Goal: Find specific page/section: Find specific page/section

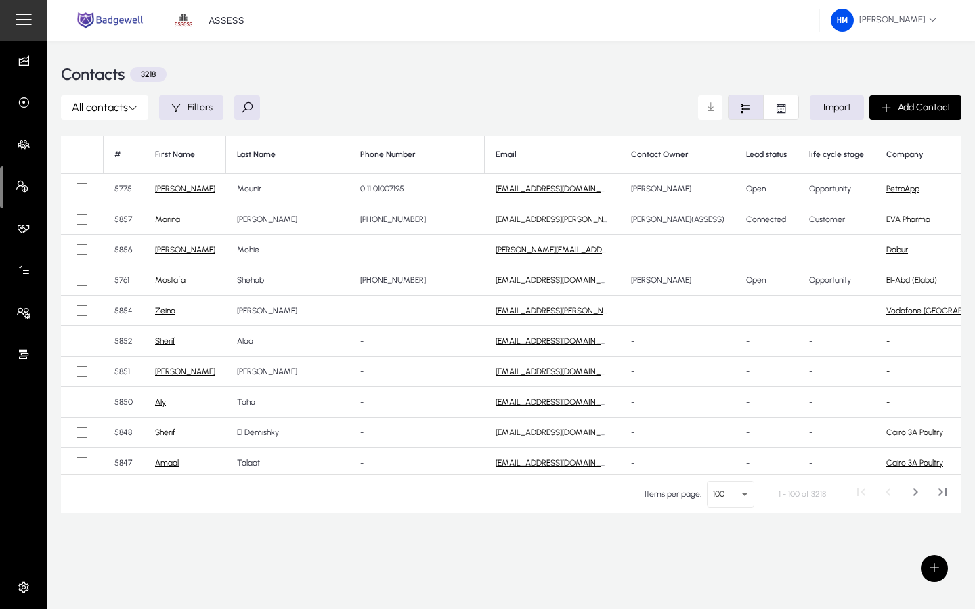
click at [886, 191] on link "PetroApp" at bounding box center [902, 188] width 33 height 9
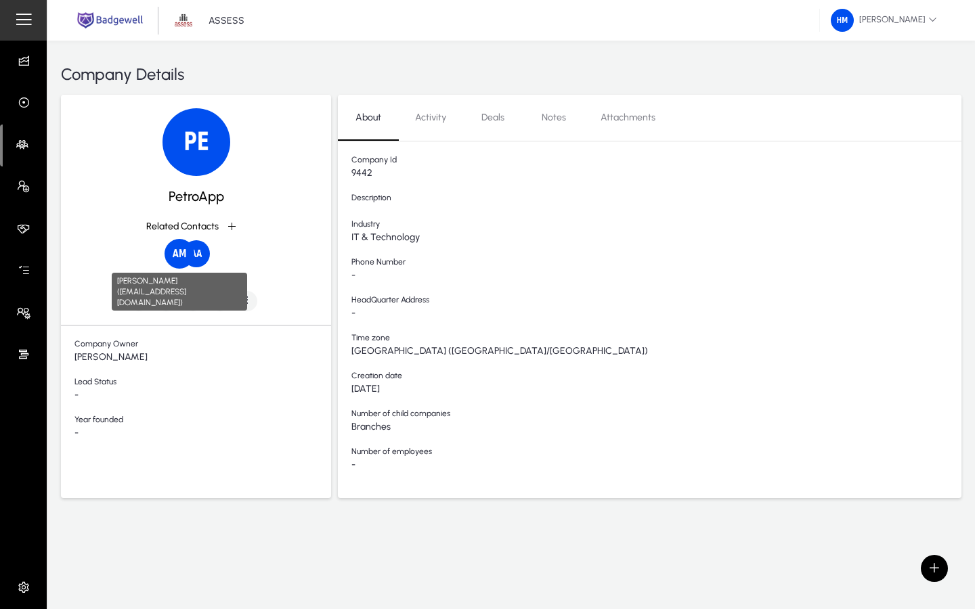
click at [177, 254] on img at bounding box center [179, 254] width 30 height 30
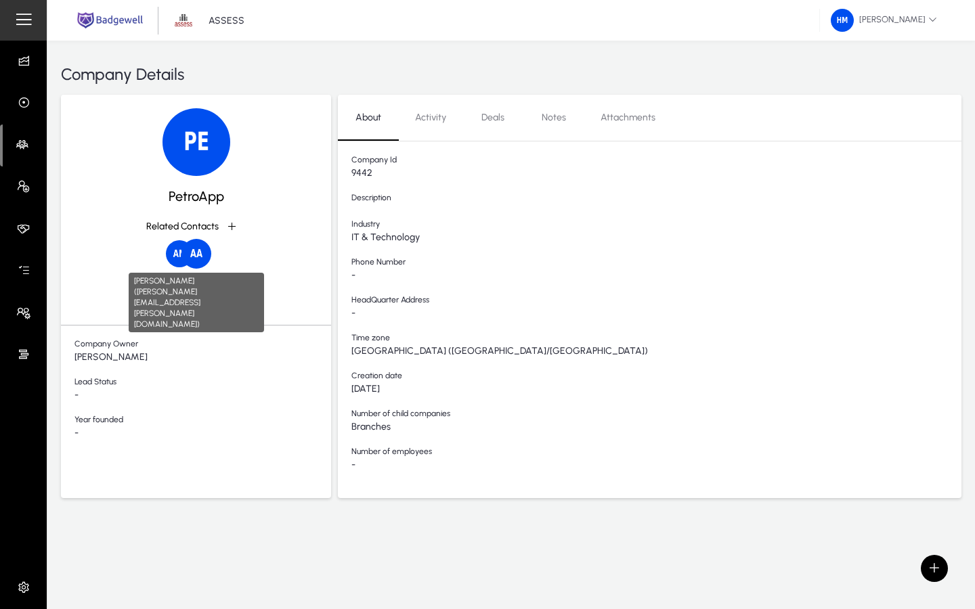
click at [197, 257] on img at bounding box center [196, 254] width 30 height 30
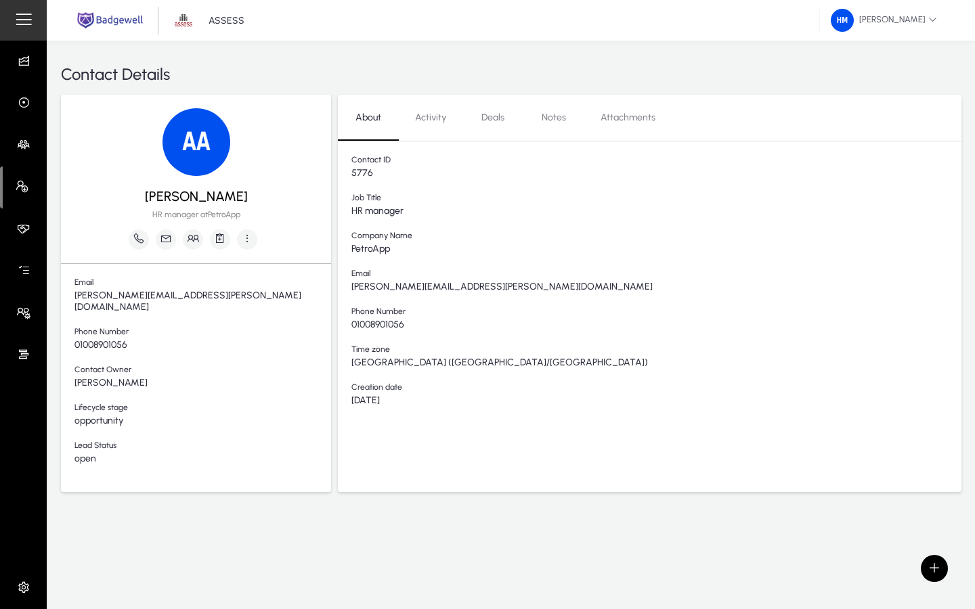
click at [221, 217] on span "HR manager at PetroApp" at bounding box center [196, 214] width 88 height 9
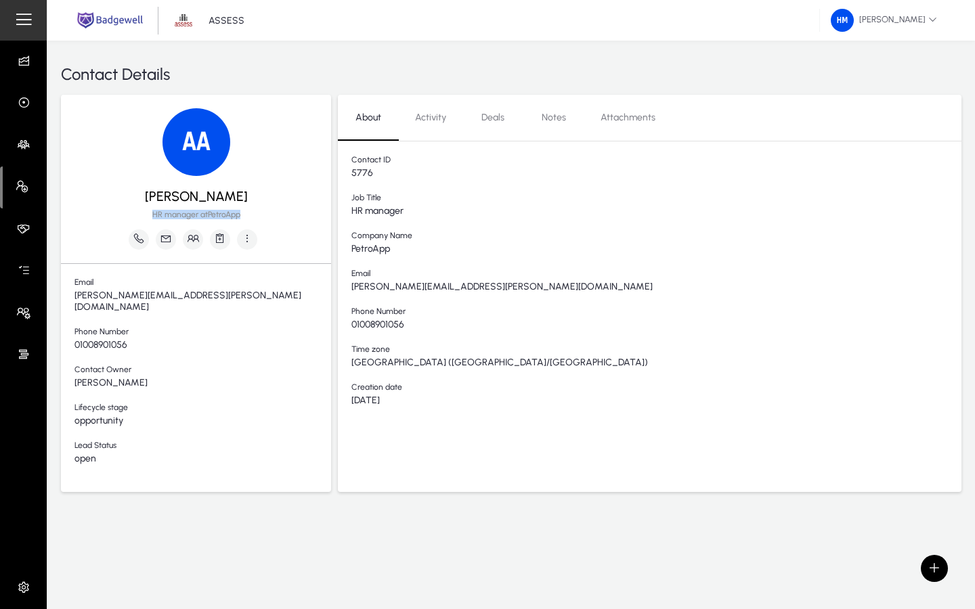
click at [221, 217] on span "HR manager at PetroApp" at bounding box center [196, 214] width 88 height 9
click at [214, 216] on span "HR manager at PetroApp" at bounding box center [196, 214] width 88 height 9
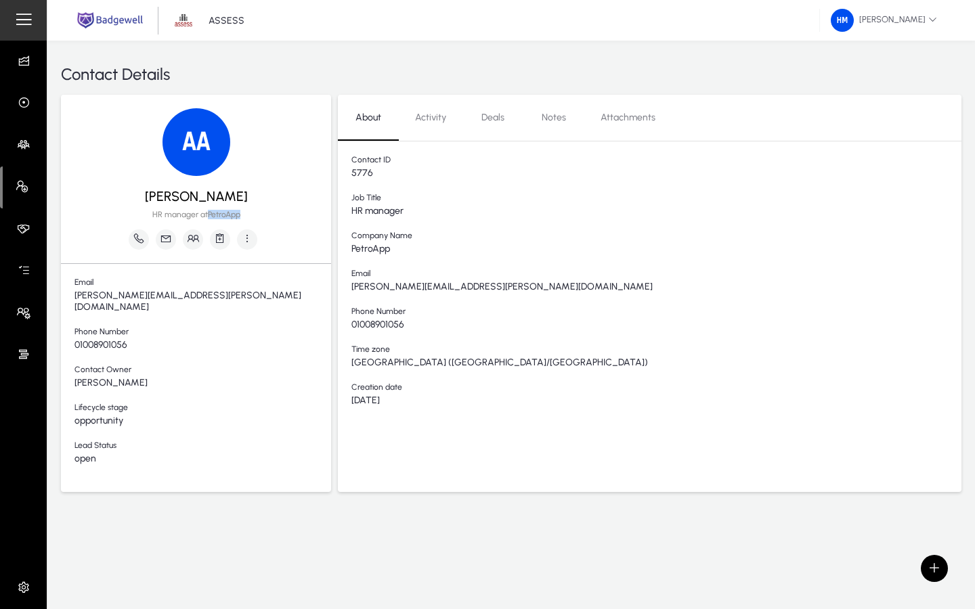
drag, startPoint x: 208, startPoint y: 215, endPoint x: 242, endPoint y: 219, distance: 33.4
click at [242, 219] on div "[PERSON_NAME] HR manager at PetroApp" at bounding box center [195, 199] width 243 height 47
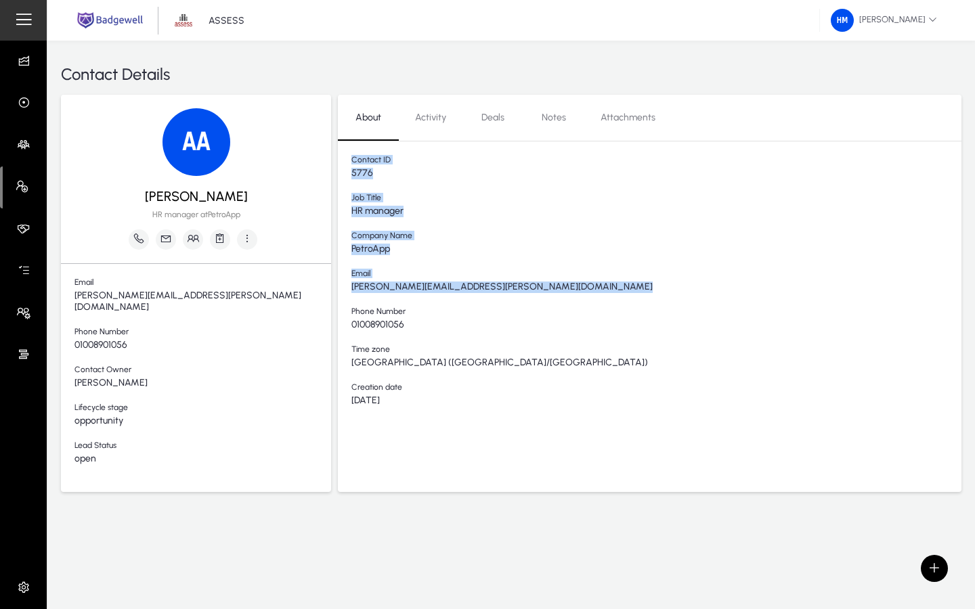
drag, startPoint x: 352, startPoint y: 160, endPoint x: 422, endPoint y: 300, distance: 157.4
click at [422, 300] on div "Contact ID 5776 Job Title HR manager Company Name [PERSON_NAME] [PERSON_NAME][E…" at bounding box center [649, 294] width 623 height 279
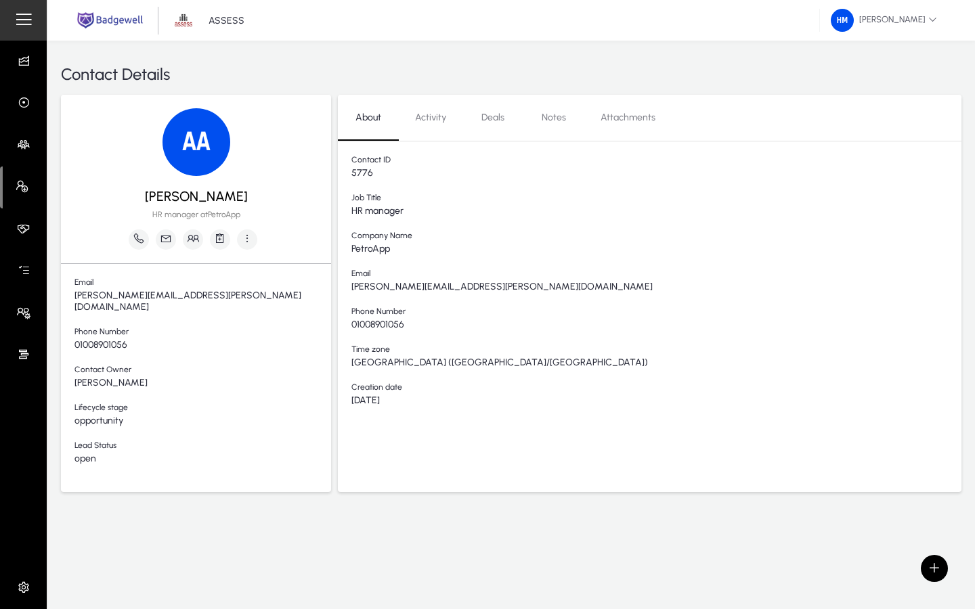
drag, startPoint x: 407, startPoint y: 406, endPoint x: 349, endPoint y: 171, distance: 242.6
click at [349, 171] on div "Contact ID 5776 Job Title HR manager Company Name [PERSON_NAME] [PERSON_NAME][E…" at bounding box center [649, 294] width 623 height 279
click at [349, 164] on div "Contact ID 5776 Job Title HR manager Company Name [PERSON_NAME] [PERSON_NAME][E…" at bounding box center [649, 294] width 623 height 279
drag, startPoint x: 350, startPoint y: 160, endPoint x: 414, endPoint y: 284, distance: 139.8
click at [414, 284] on div "Contact ID 5776 Job Title HR manager Company Name [PERSON_NAME] [PERSON_NAME][E…" at bounding box center [649, 294] width 623 height 279
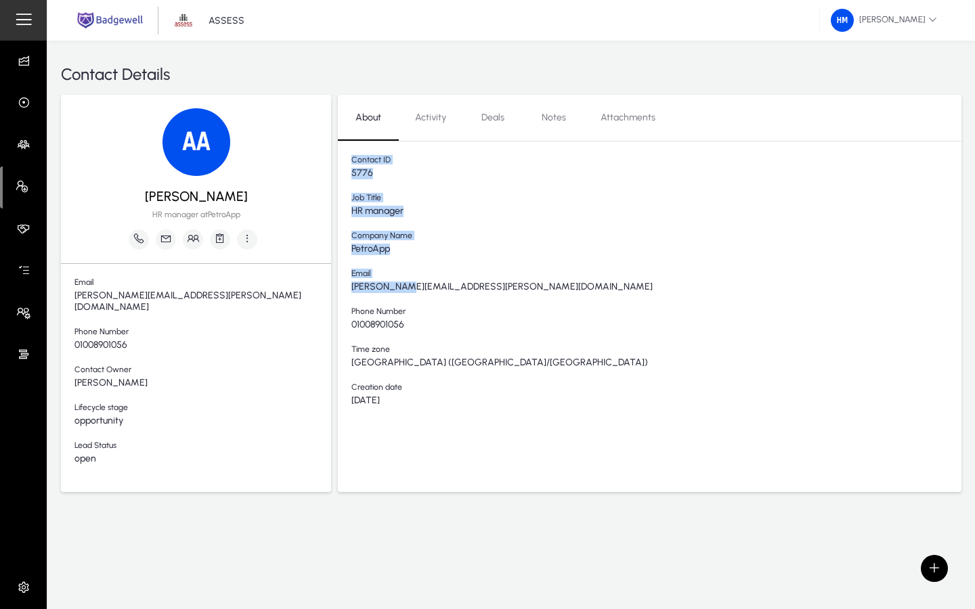
drag, startPoint x: 407, startPoint y: 403, endPoint x: 354, endPoint y: 161, distance: 248.1
click at [354, 161] on div "Contact ID 5776 Job Title HR manager Company Name [PERSON_NAME] [PERSON_NAME][E…" at bounding box center [649, 294] width 623 height 279
click at [351, 161] on span "Contact ID" at bounding box center [656, 161] width 610 height 13
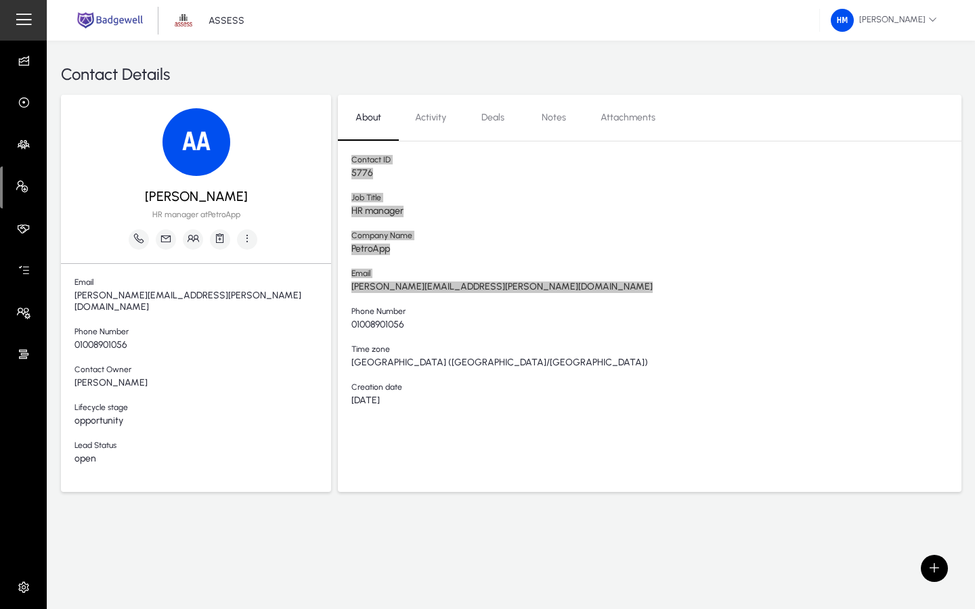
drag, startPoint x: 351, startPoint y: 161, endPoint x: 425, endPoint y: 303, distance: 160.1
click at [425, 303] on div "Contact ID 5776 Job Title HR manager Company Name [PERSON_NAME] [PERSON_NAME][E…" at bounding box center [649, 294] width 623 height 279
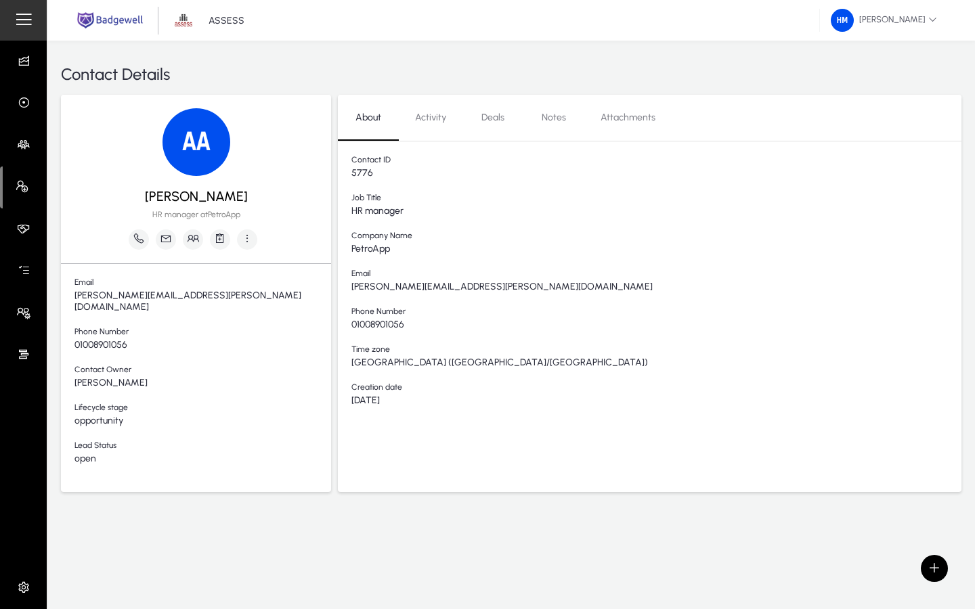
click at [587, 332] on div "Contact ID 5776 Job Title HR manager Company Name [PERSON_NAME] [PERSON_NAME][E…" at bounding box center [649, 294] width 623 height 279
click at [548, 125] on span "Notes" at bounding box center [553, 118] width 24 height 32
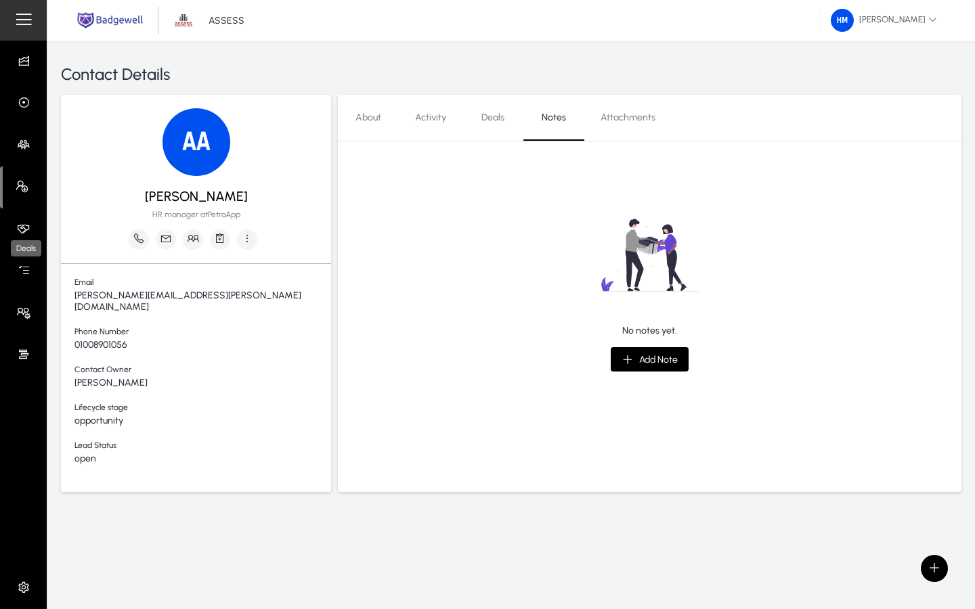
click at [18, 224] on icon at bounding box center [26, 229] width 19 height 14
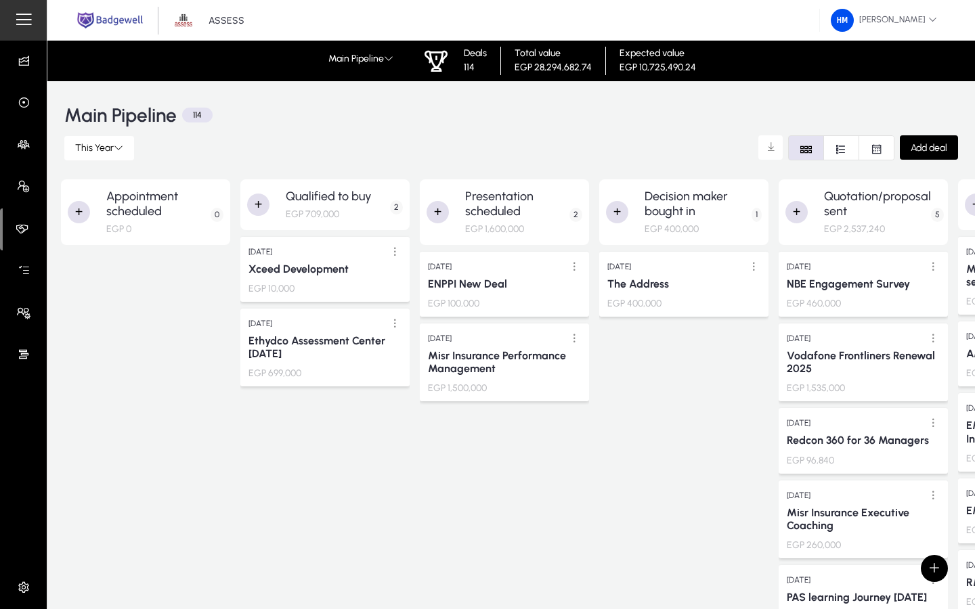
click at [361, 50] on span at bounding box center [360, 59] width 95 height 32
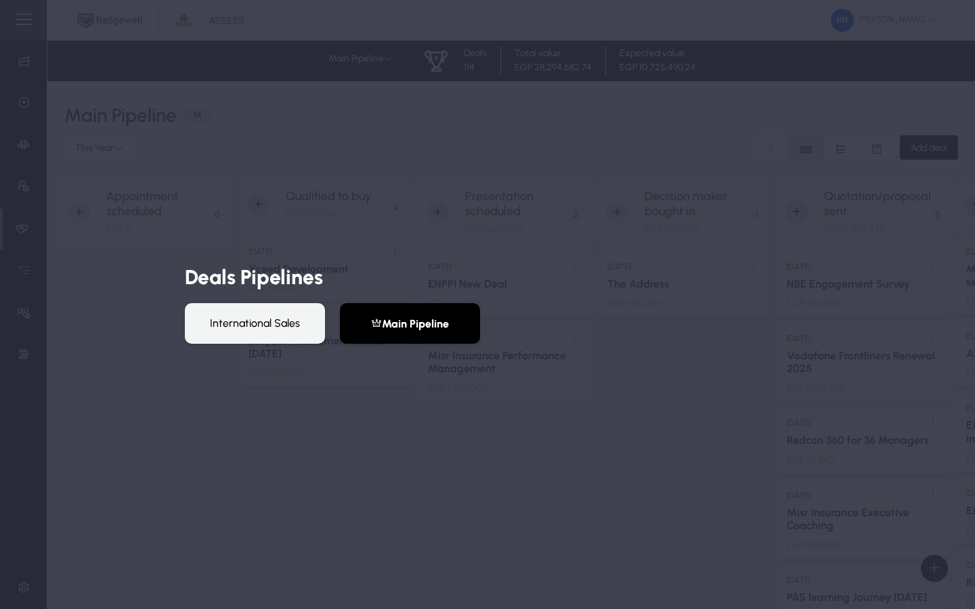
click at [280, 322] on button "International Sales" at bounding box center [255, 323] width 140 height 41
